Goal: Task Accomplishment & Management: Manage account settings

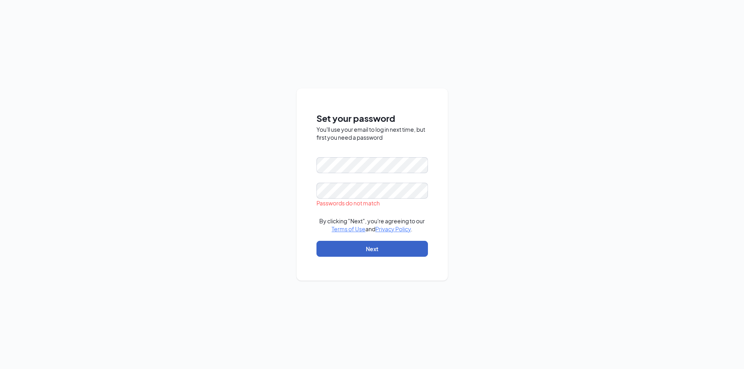
click at [375, 254] on button "Next" at bounding box center [372, 249] width 111 height 16
click at [376, 251] on button "Next" at bounding box center [372, 249] width 111 height 16
click at [369, 250] on button "Next" at bounding box center [372, 249] width 111 height 16
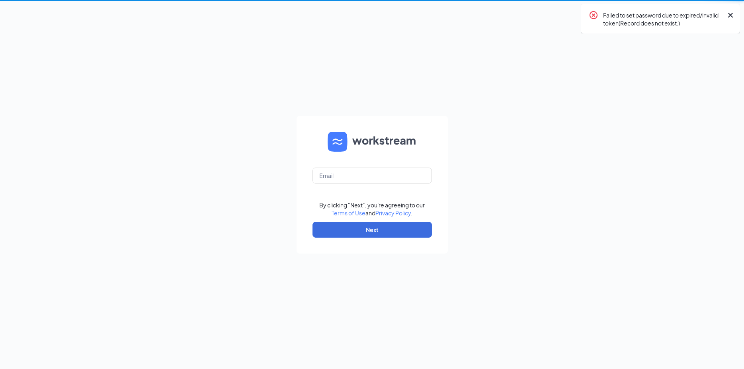
type input "ST0137@TUCKEROIL.COM"
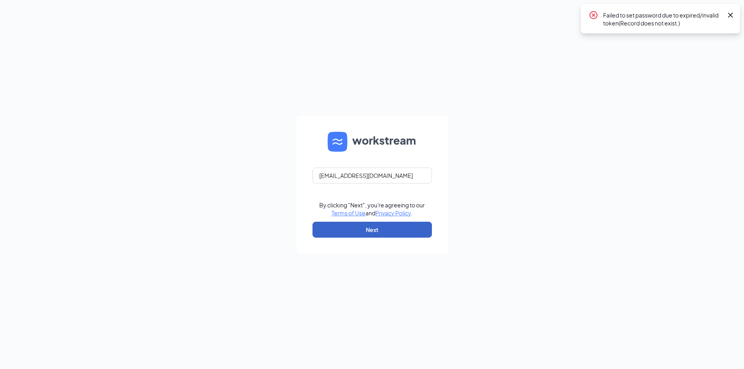
click at [370, 230] on button "Next" at bounding box center [372, 230] width 119 height 16
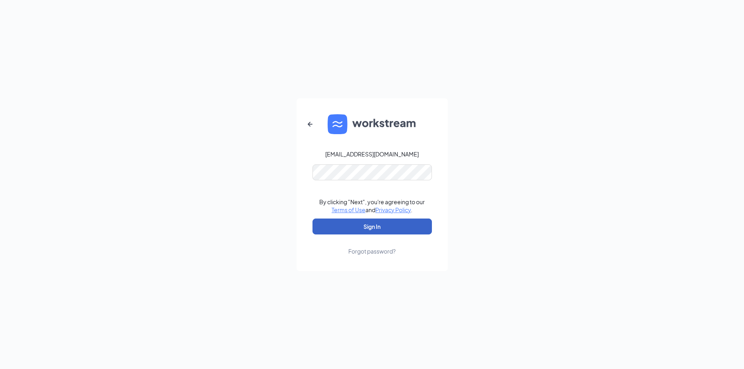
click at [370, 228] on button "Sign In" at bounding box center [372, 227] width 119 height 16
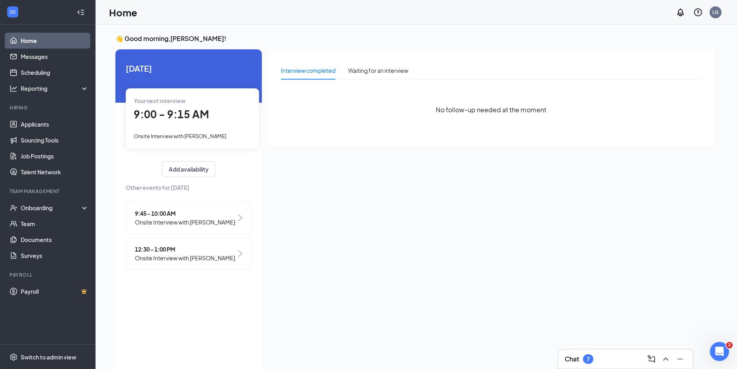
click at [189, 138] on span "Onsite Interview with [PERSON_NAME]" at bounding box center [180, 136] width 93 height 6
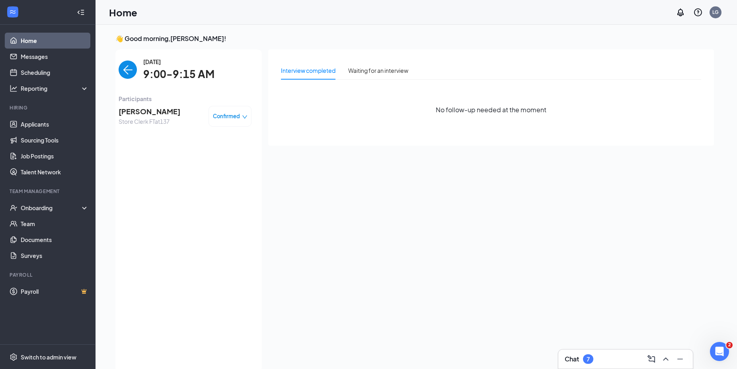
click at [140, 114] on span "[PERSON_NAME]" at bounding box center [150, 111] width 62 height 11
click at [140, 114] on div at bounding box center [368, 184] width 737 height 369
click at [140, 112] on span "[PERSON_NAME]" at bounding box center [150, 111] width 62 height 11
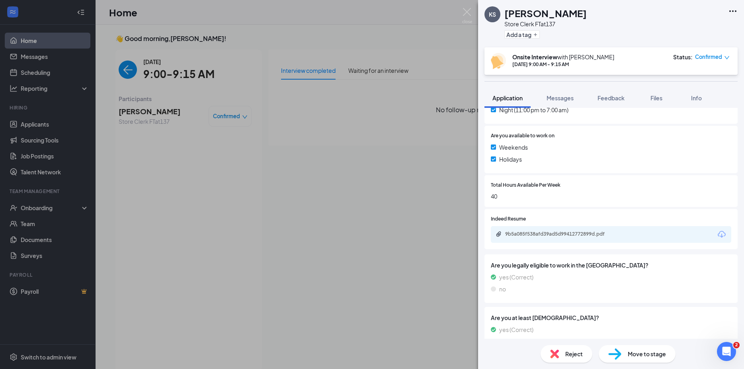
scroll to position [301, 0]
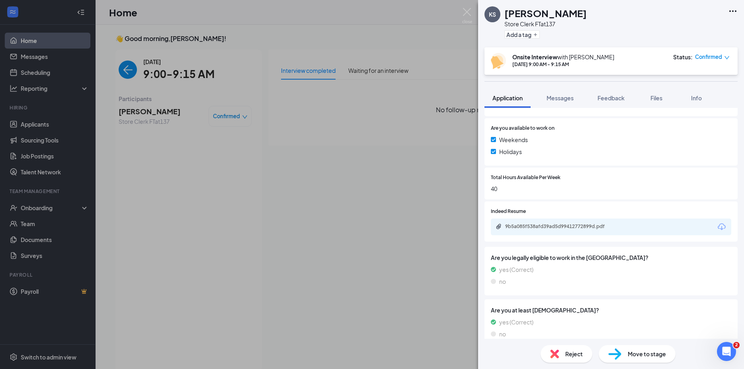
click at [717, 227] on icon "Download" at bounding box center [722, 227] width 10 height 10
